Goal: Task Accomplishment & Management: Manage account settings

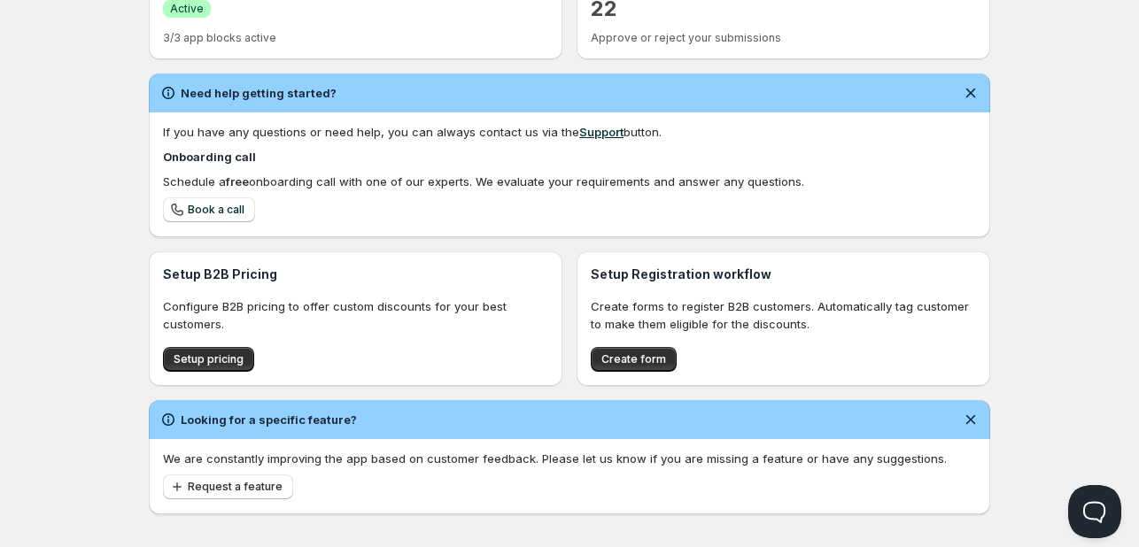
scroll to position [466, 0]
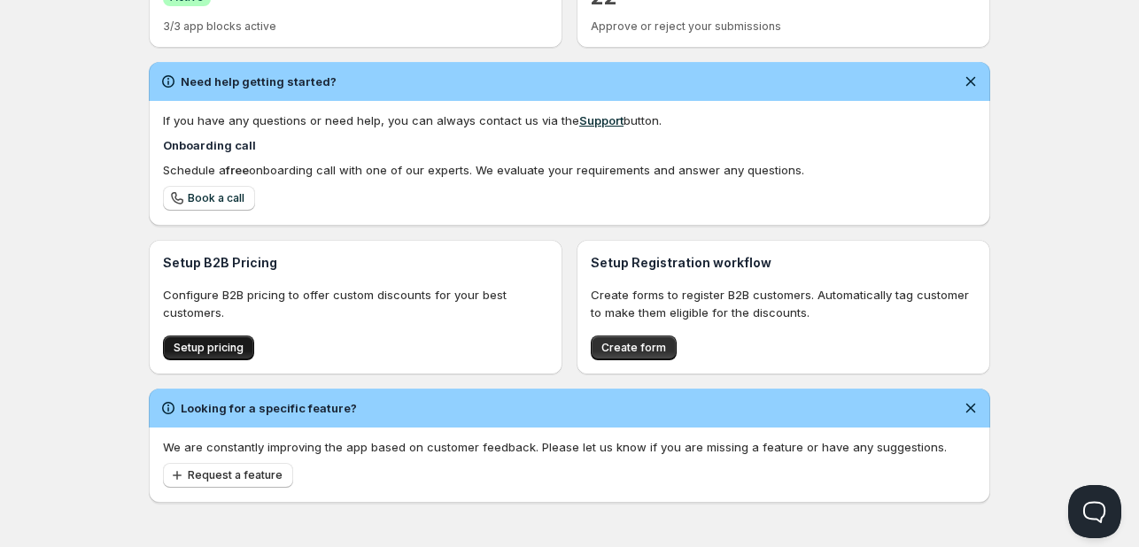
click at [215, 353] on span "Setup pricing" at bounding box center [209, 348] width 70 height 14
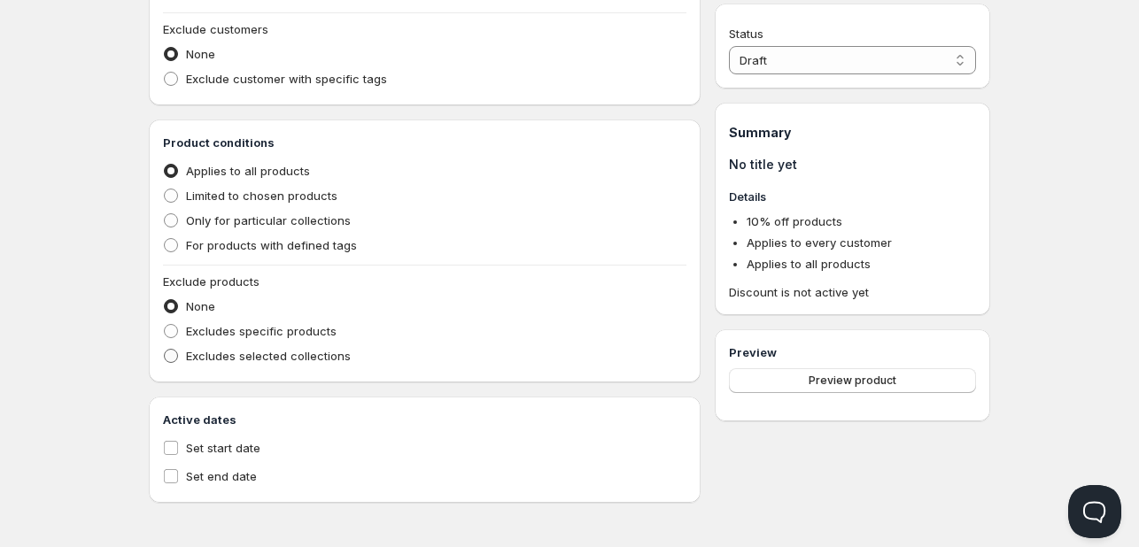
scroll to position [128, 0]
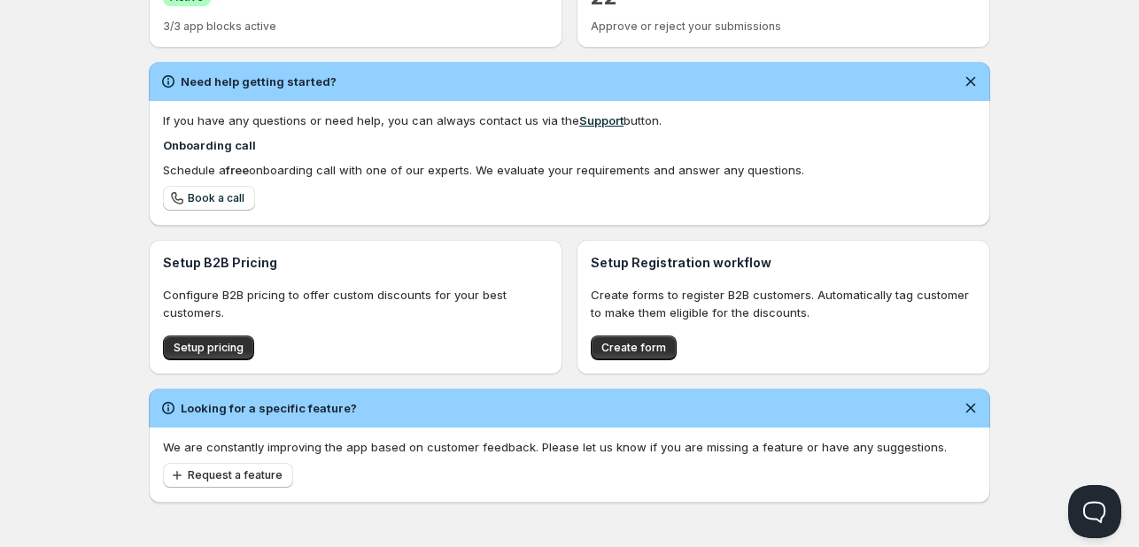
scroll to position [377, 0]
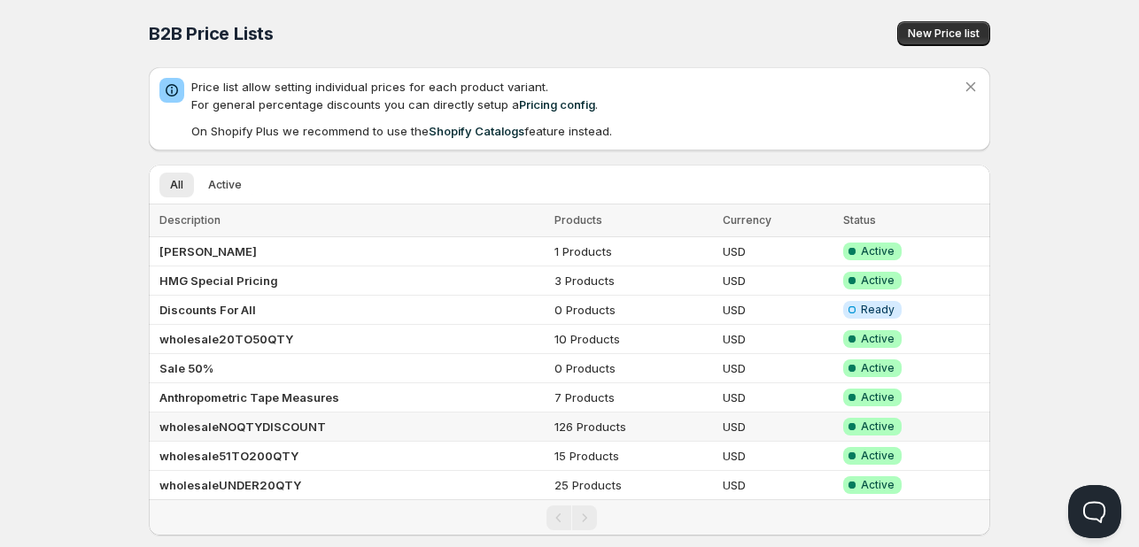
click at [270, 426] on b "wholesaleNOQTYDISCOUNT" at bounding box center [242, 427] width 167 height 14
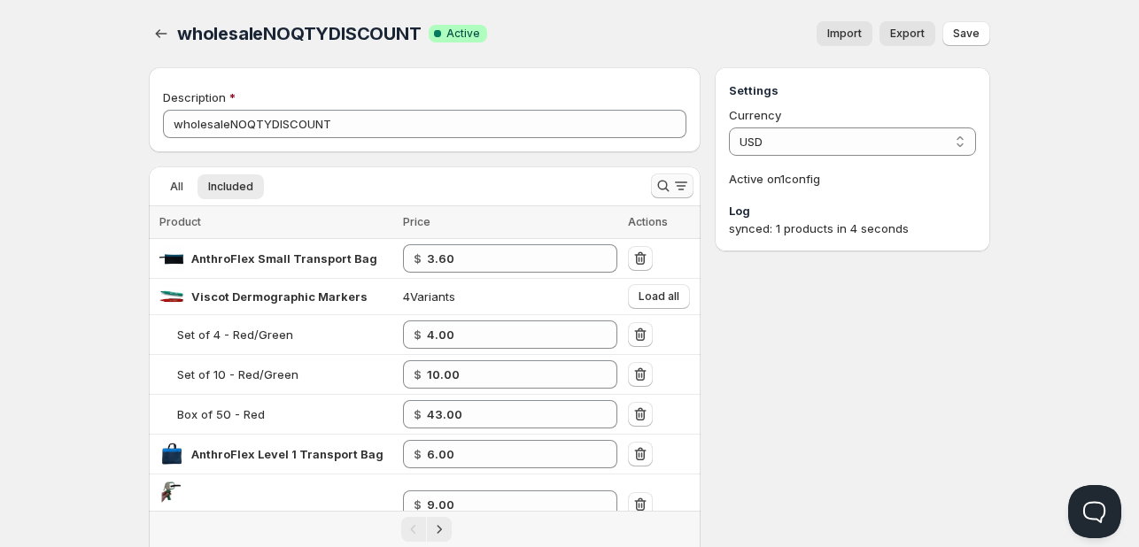
click at [657, 188] on icon "Search and filter results" at bounding box center [664, 186] width 18 height 18
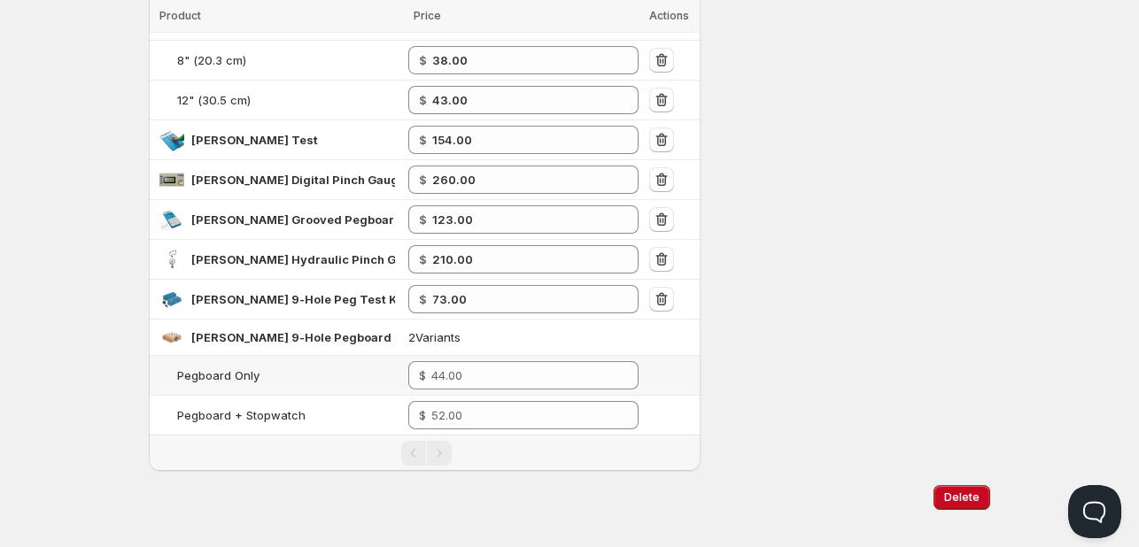
scroll to position [405, 0]
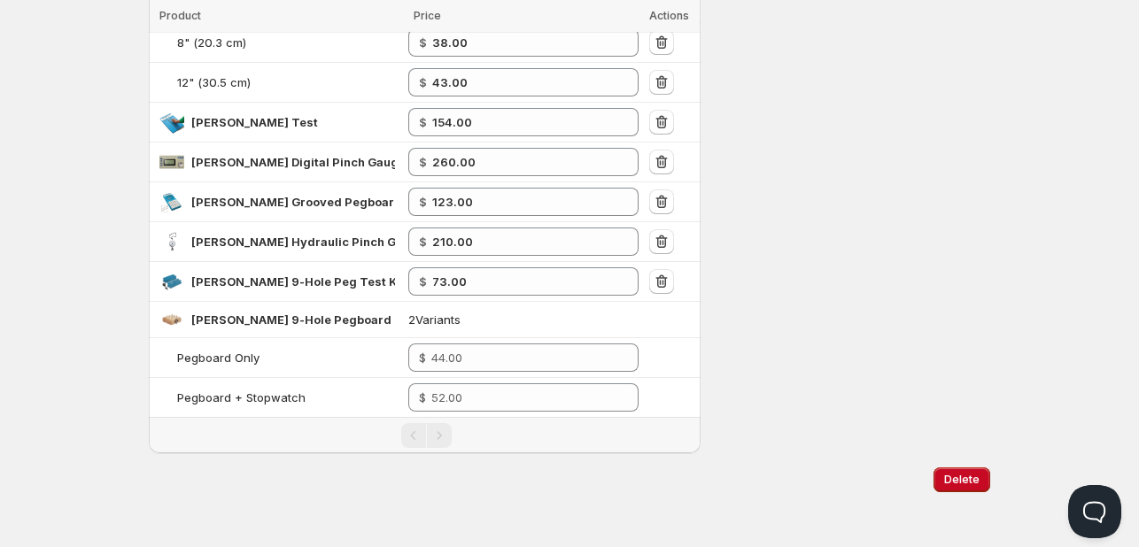
type input "[PERSON_NAME]"
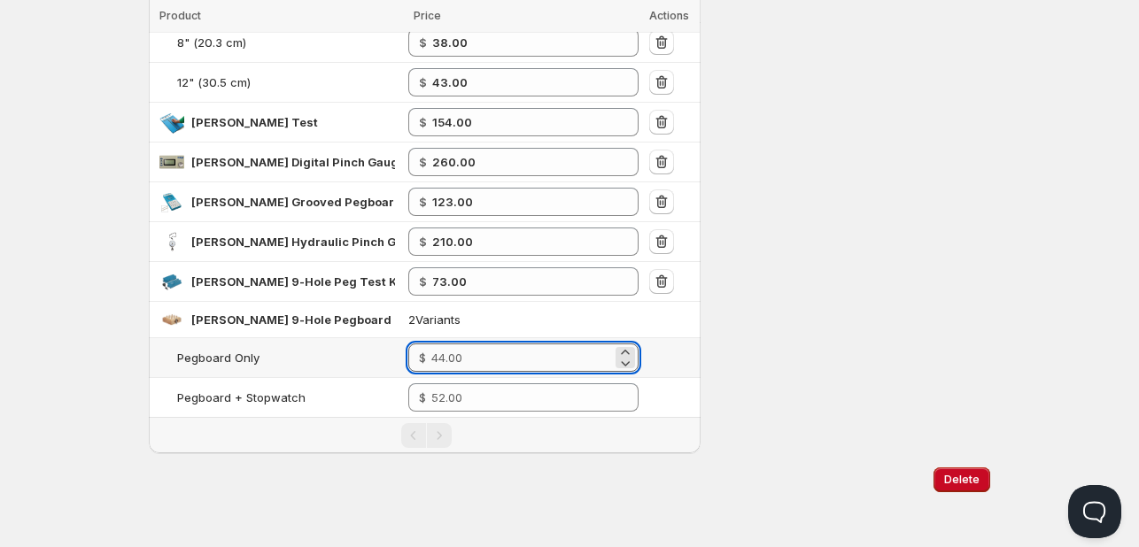
click at [485, 359] on input "number" at bounding box center [521, 358] width 181 height 28
type input "37"
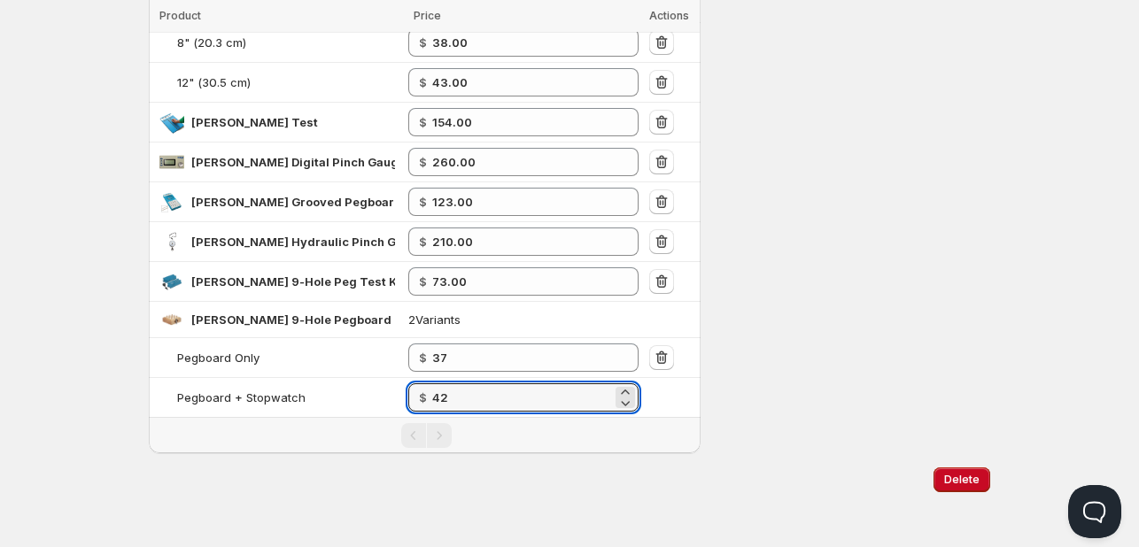
type input "42"
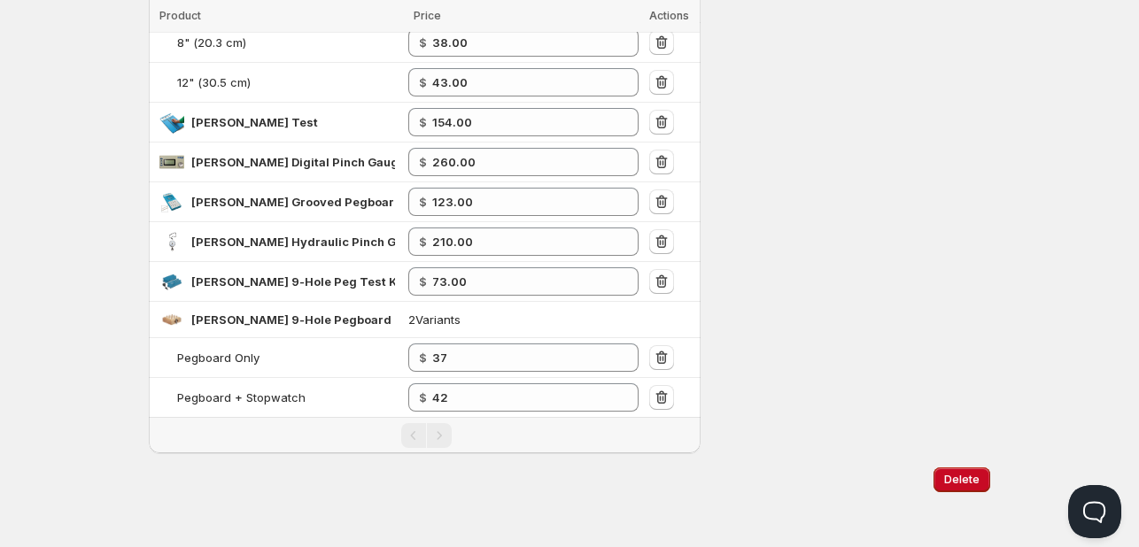
click at [528, 442] on div "Pagination" at bounding box center [426, 435] width 534 height 25
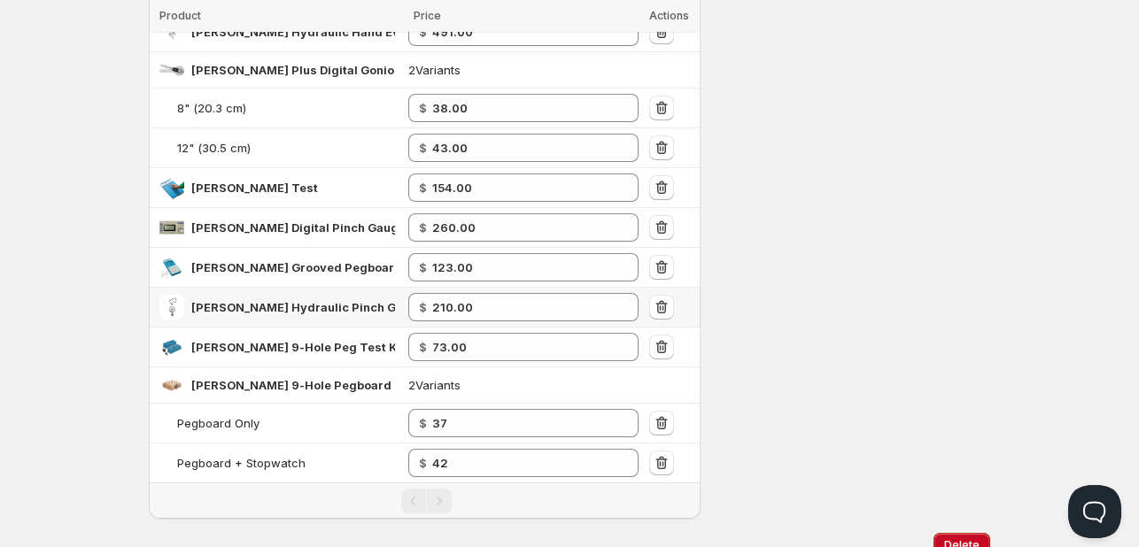
scroll to position [354, 0]
